Goal: Task Accomplishment & Management: Complete application form

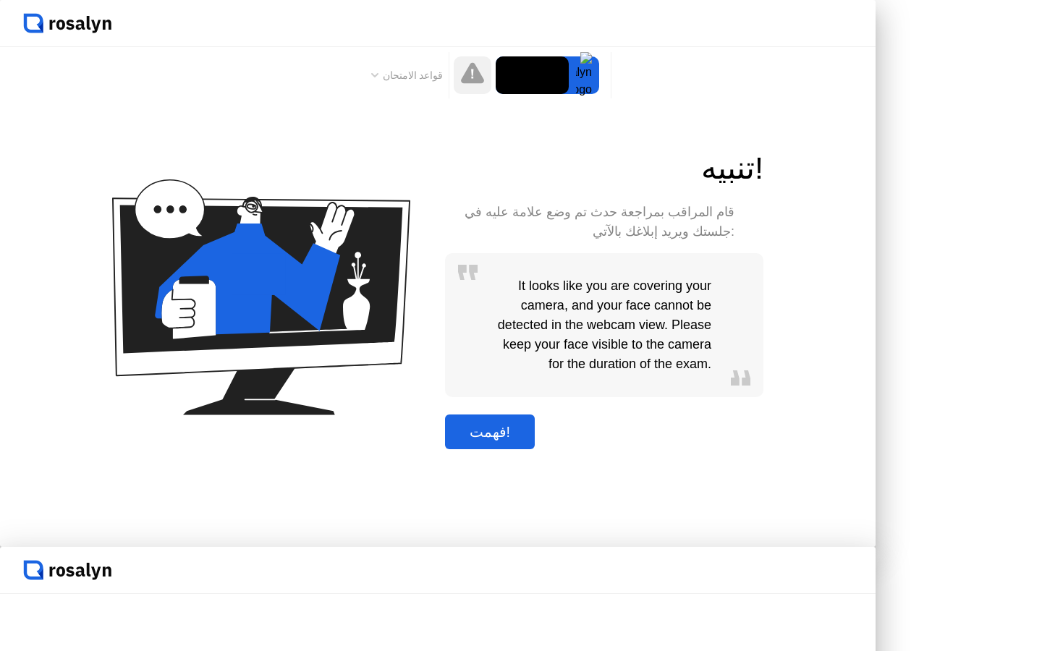
drag, startPoint x: 545, startPoint y: 490, endPoint x: 549, endPoint y: 453, distance: 37.8
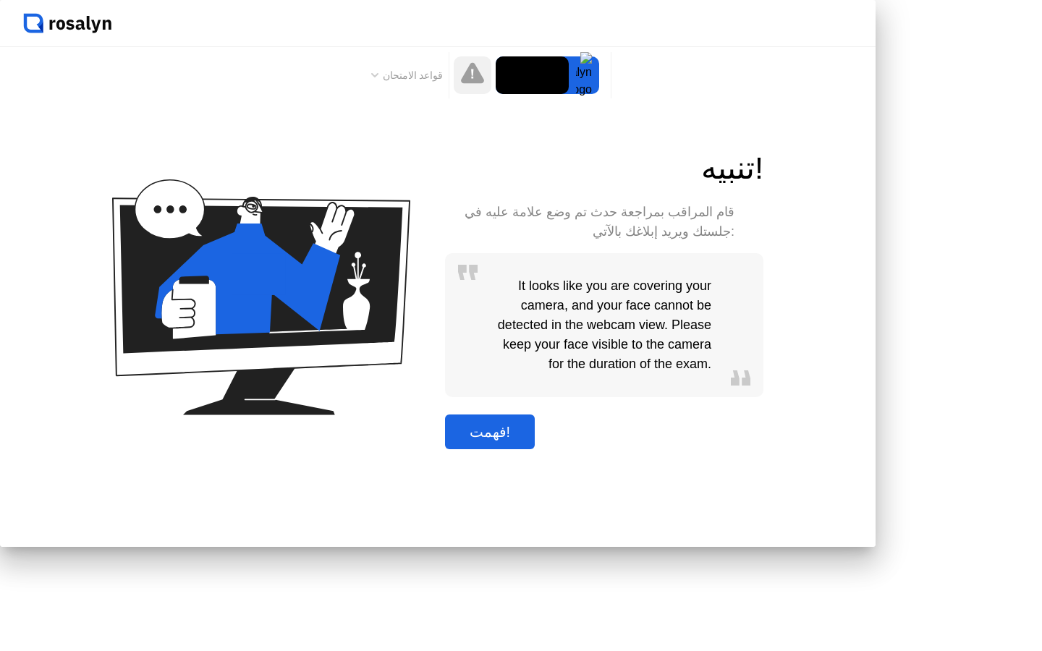
click at [531, 441] on div "فهمت!" at bounding box center [490, 432] width 82 height 17
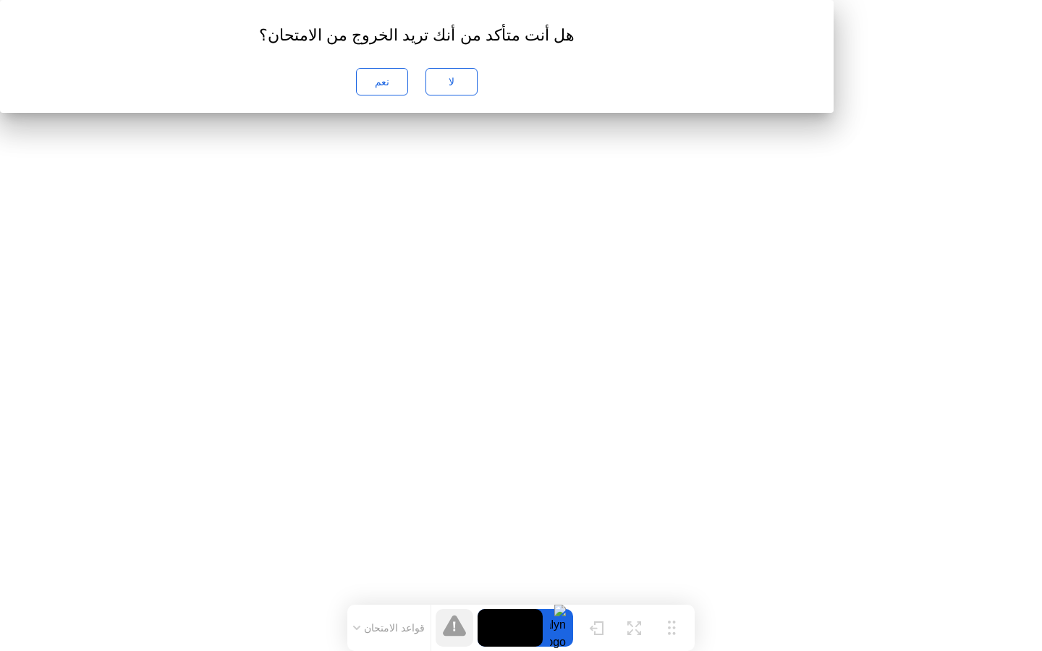
click at [403, 88] on div "نعم" at bounding box center [382, 82] width 42 height 12
